Goal: Information Seeking & Learning: Learn about a topic

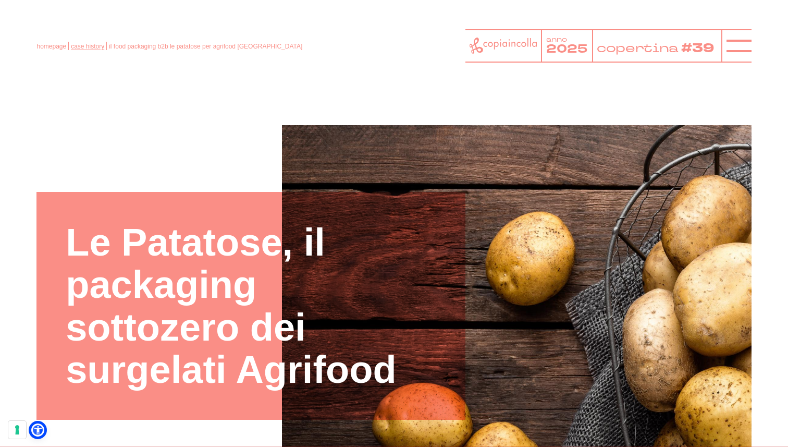
click at [84, 46] on link "case history" at bounding box center [87, 46] width 33 height 7
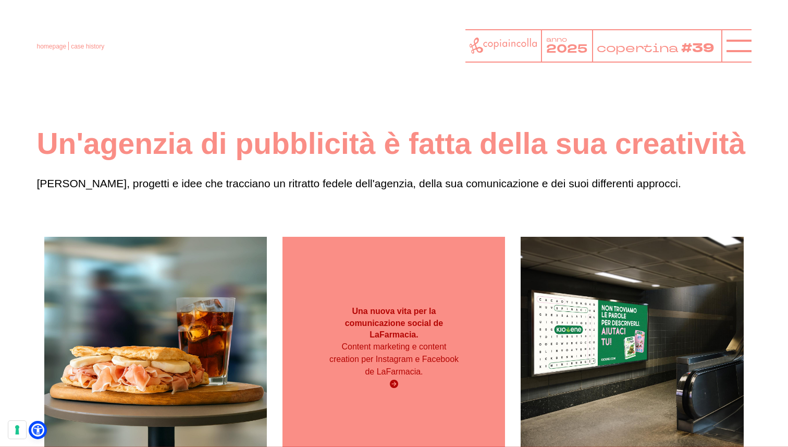
click at [427, 289] on div "Una nuova vita per la comunicazione social de LaFarmacia. Content marketing e c…" at bounding box center [393, 348] width 223 height 223
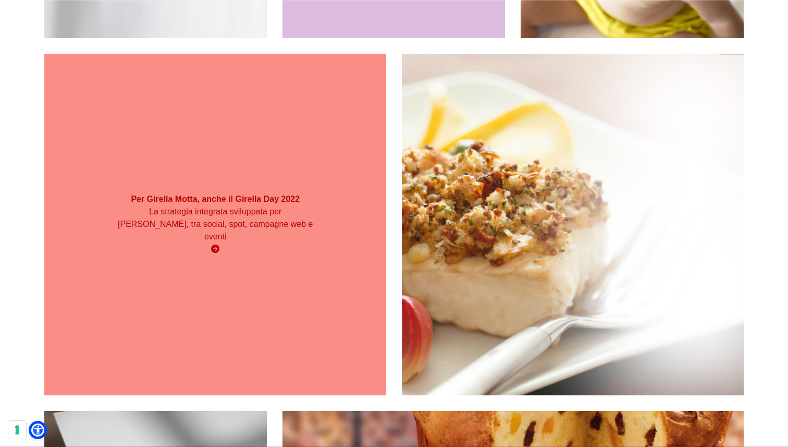
scroll to position [4042, 0]
click at [218, 166] on div "Per Girella Motta, anche il Girella Day 2022 La strategia integrata sviluppata …" at bounding box center [215, 224] width 342 height 342
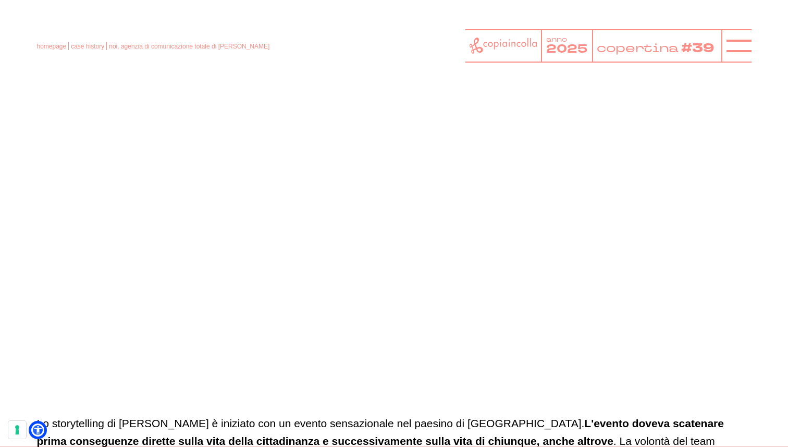
scroll to position [3481, 0]
